Goal: Information Seeking & Learning: Learn about a topic

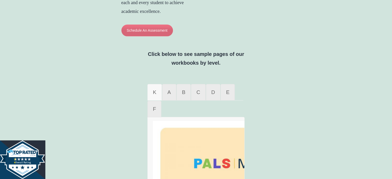
scroll to position [309, 0]
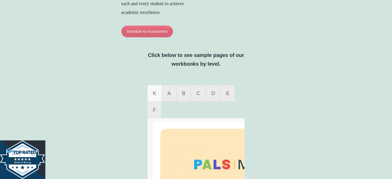
click at [157, 98] on link "K" at bounding box center [154, 93] width 14 height 17
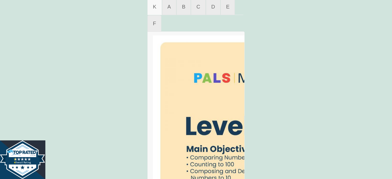
scroll to position [438, 0]
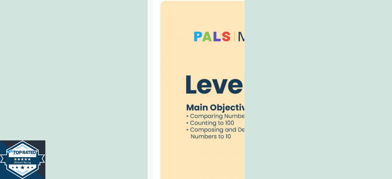
click at [172, 98] on img at bounding box center [232, 96] width 158 height 204
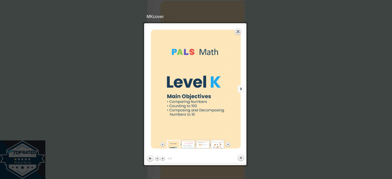
click at [241, 87] on link "next" at bounding box center [220, 89] width 48 height 128
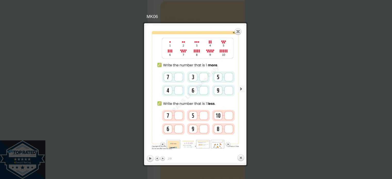
click at [241, 87] on link "next" at bounding box center [220, 89] width 48 height 128
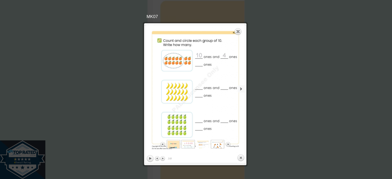
click at [241, 87] on link "next" at bounding box center [220, 89] width 48 height 128
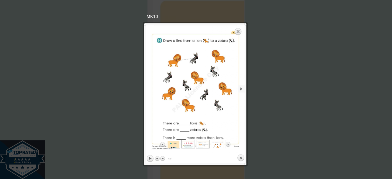
click at [241, 87] on link "next" at bounding box center [220, 89] width 48 height 128
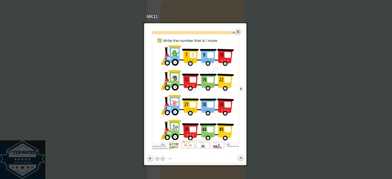
click at [241, 87] on link "next" at bounding box center [220, 89] width 48 height 128
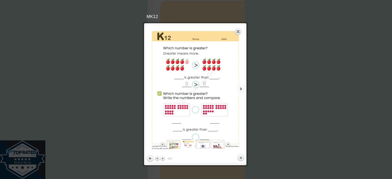
click at [241, 87] on link "next" at bounding box center [220, 89] width 48 height 128
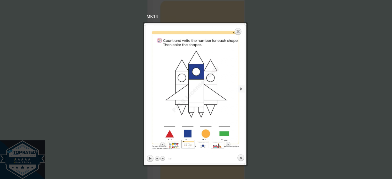
click at [241, 87] on link "next" at bounding box center [220, 89] width 48 height 128
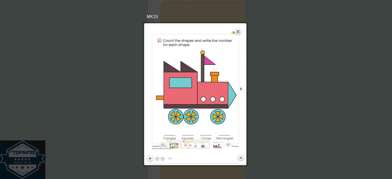
click at [241, 87] on link "next" at bounding box center [220, 89] width 48 height 128
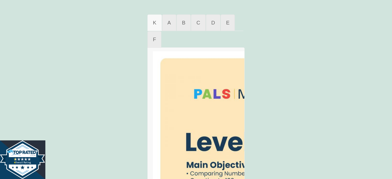
scroll to position [387, 0]
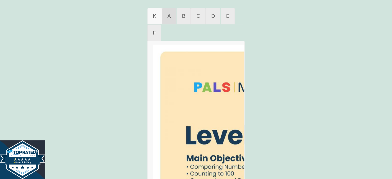
click at [169, 18] on span "A" at bounding box center [169, 16] width 3 height 6
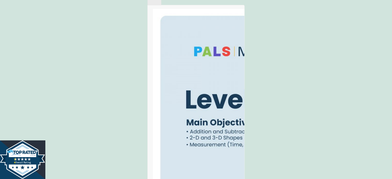
scroll to position [335, 0]
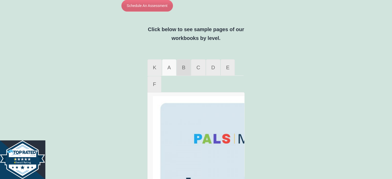
click at [184, 70] on span "B" at bounding box center [183, 68] width 3 height 6
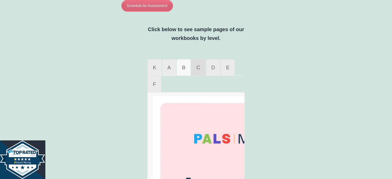
click at [194, 71] on link "C" at bounding box center [198, 67] width 14 height 17
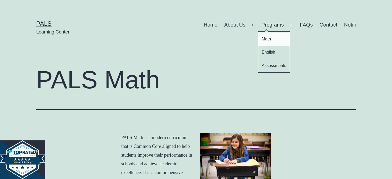
click at [266, 38] on link "Math" at bounding box center [273, 38] width 31 height 13
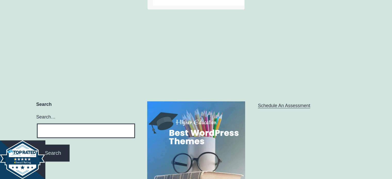
scroll to position [656, 0]
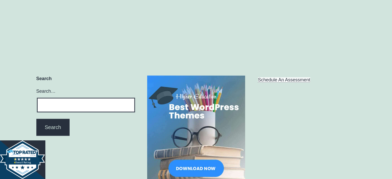
click at [290, 83] on link "Schedule An Assessment" at bounding box center [284, 79] width 52 height 5
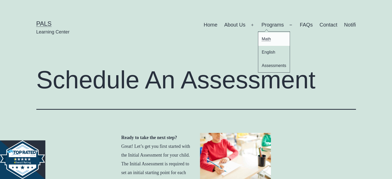
click at [268, 40] on link "Math" at bounding box center [273, 38] width 31 height 13
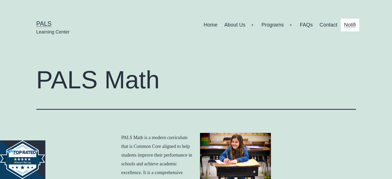
click at [350, 26] on link "Notifi" at bounding box center [350, 25] width 19 height 13
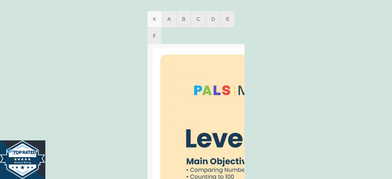
scroll to position [387, 0]
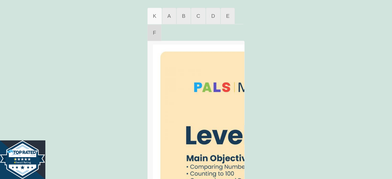
click at [156, 34] on link "F" at bounding box center [154, 32] width 14 height 17
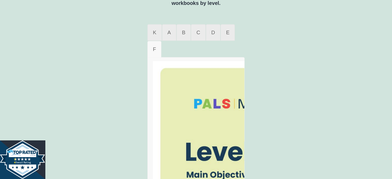
scroll to position [300, 0]
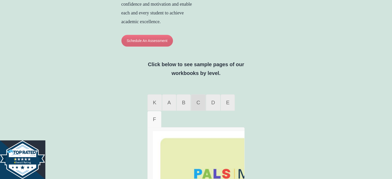
click at [196, 105] on span "C" at bounding box center [198, 103] width 4 height 6
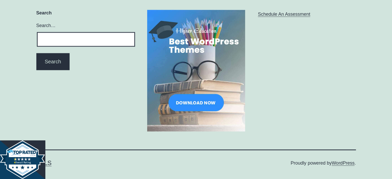
scroll to position [733, 0]
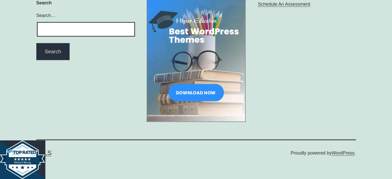
click at [206, 52] on img at bounding box center [196, 60] width 98 height 121
